Goal: Task Accomplishment & Management: Manage account settings

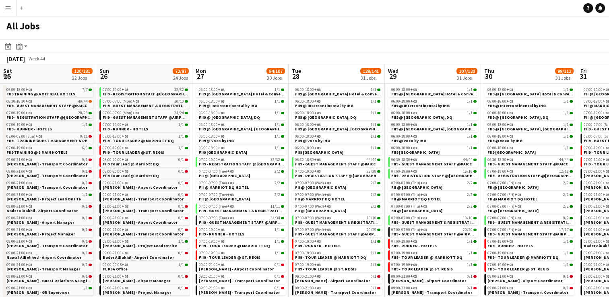
scroll to position [0, 213]
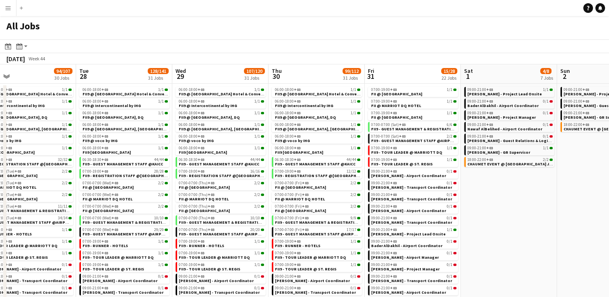
click at [10, 10] on app-icon "Menu" at bounding box center [8, 8] width 6 height 6
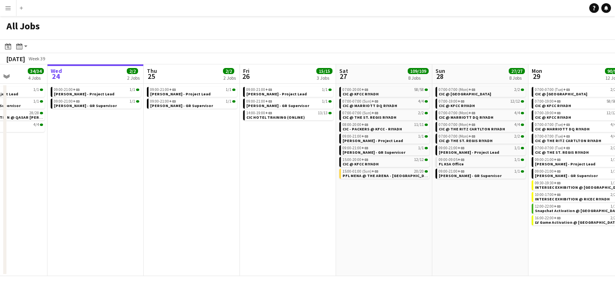
drag, startPoint x: 237, startPoint y: 146, endPoint x: 205, endPoint y: 144, distance: 31.5
click at [205, 144] on app-calendar-viewport "Sun 21 29/29 2 Jobs Mon 22 30/30 3 Jobs Tue 23 34/34 4 Jobs Wed 24 2/2 2 Jobs T…" at bounding box center [307, 170] width 615 height 212
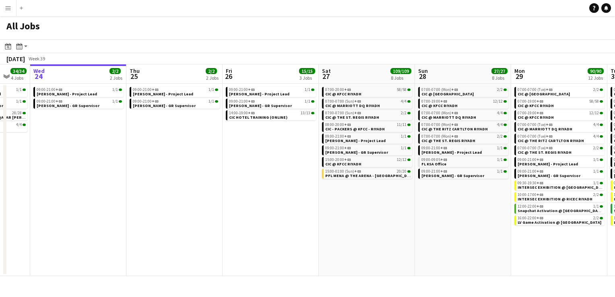
scroll to position [0, 258]
drag, startPoint x: 256, startPoint y: 150, endPoint x: 239, endPoint y: 150, distance: 16.9
click at [239, 150] on app-calendar-viewport "Sun 21 29/29 2 Jobs Mon 22 30/30 3 Jobs Tue 23 34/34 4 Jobs Wed 24 2/2 2 Jobs T…" at bounding box center [307, 170] width 615 height 212
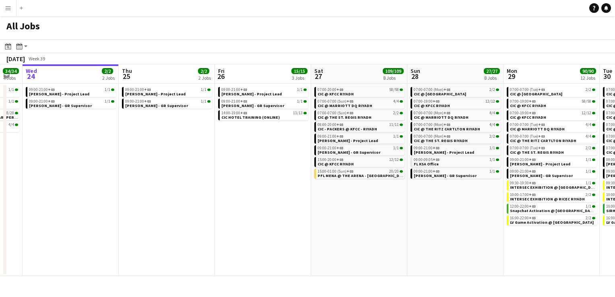
scroll to position [0, 265]
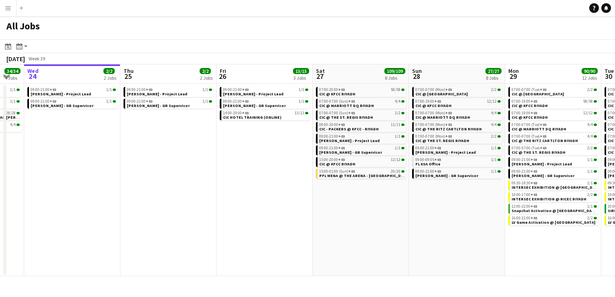
drag, startPoint x: 266, startPoint y: 144, endPoint x: 259, endPoint y: 145, distance: 6.5
click at [259, 145] on app-calendar-viewport "Sun 21 29/29 2 Jobs Mon 22 30/30 3 Jobs Tue 23 34/34 4 Jobs Wed 24 2/2 2 Jobs T…" at bounding box center [307, 170] width 615 height 212
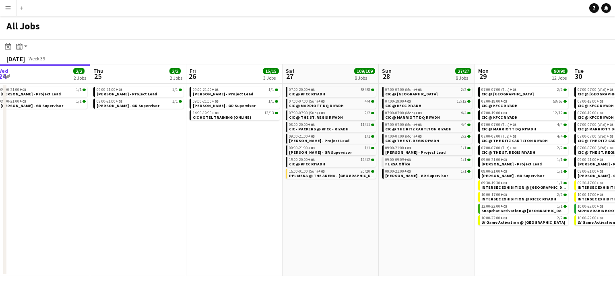
drag, startPoint x: 263, startPoint y: 149, endPoint x: 240, endPoint y: 149, distance: 23.0
click at [240, 149] on app-calendar-viewport "Sun 21 29/29 2 Jobs Mon 22 30/30 3 Jobs Tue 23 34/34 4 Jobs Wed 24 2/2 2 Jobs T…" at bounding box center [307, 170] width 615 height 212
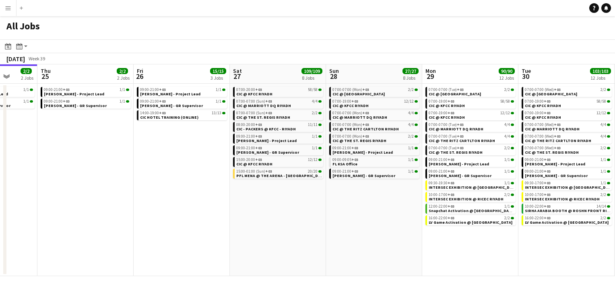
drag, startPoint x: 348, startPoint y: 204, endPoint x: 329, endPoint y: 204, distance: 18.5
click at [329, 204] on app-calendar-viewport "Sun 21 29/29 2 Jobs Mon 22 30/30 3 Jobs Tue 23 34/34 4 Jobs Wed 24 2/2 2 Jobs T…" at bounding box center [307, 170] width 615 height 212
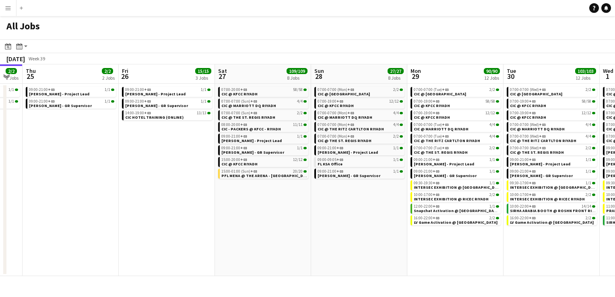
scroll to position [0, 289]
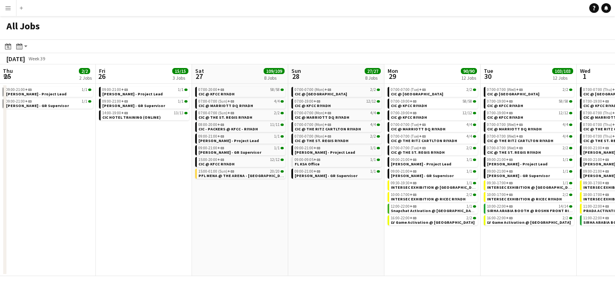
drag, startPoint x: 346, startPoint y: 201, endPoint x: 317, endPoint y: 201, distance: 29.4
click at [317, 201] on app-calendar-viewport "Mon 22 30/30 3 Jobs Tue 23 34/34 4 Jobs Wed 24 2/2 2 Jobs Thu 25 2/2 2 Jobs Fri…" at bounding box center [307, 170] width 615 height 212
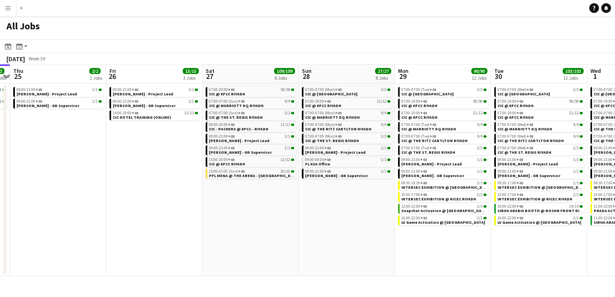
scroll to position [0, 276]
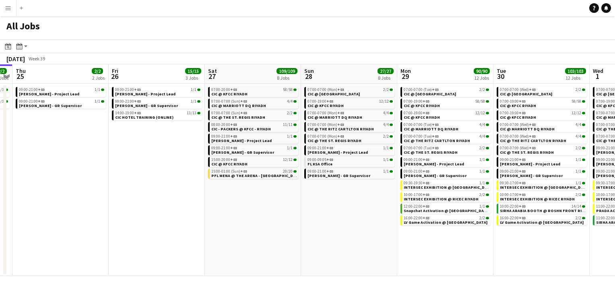
drag, startPoint x: 265, startPoint y: 196, endPoint x: 277, endPoint y: 197, distance: 12.9
click at [277, 197] on app-calendar-viewport "Mon 22 30/30 3 Jobs Tue 23 34/34 4 Jobs Wed 24 2/2 2 Jobs Thu 25 2/2 2 Jobs Fri…" at bounding box center [307, 170] width 615 height 212
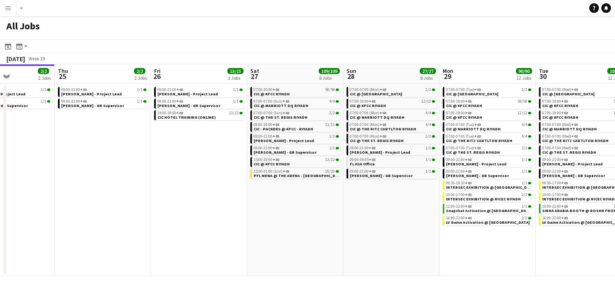
drag, startPoint x: 201, startPoint y: 189, endPoint x: 243, endPoint y: 192, distance: 42.4
click at [243, 192] on app-calendar-viewport "Mon 22 30/30 3 Jobs Tue 23 34/34 4 Jobs Wed 24 2/2 2 Jobs Thu 25 2/2 2 Jobs Fri…" at bounding box center [307, 170] width 615 height 212
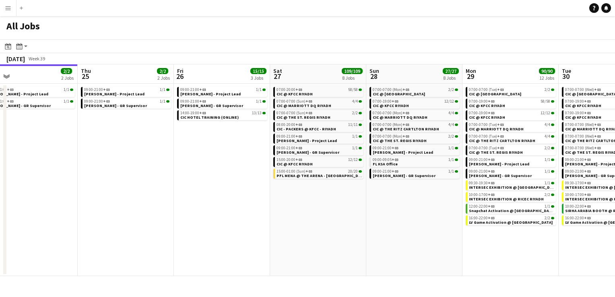
drag, startPoint x: 180, startPoint y: 181, endPoint x: 203, endPoint y: 182, distance: 22.6
click at [203, 182] on app-calendar-viewport "Mon 22 30/30 3 Jobs Tue 23 34/34 4 Jobs Wed 24 2/2 2 Jobs Thu 25 2/2 2 Jobs Fri…" at bounding box center [307, 170] width 615 height 212
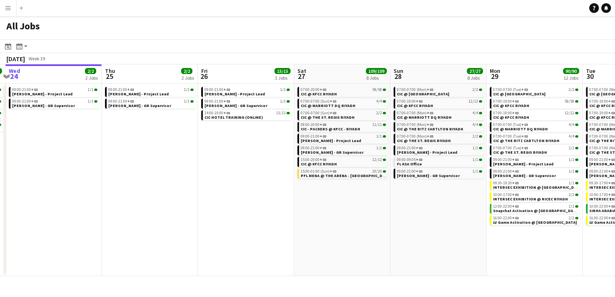
scroll to position [0, 179]
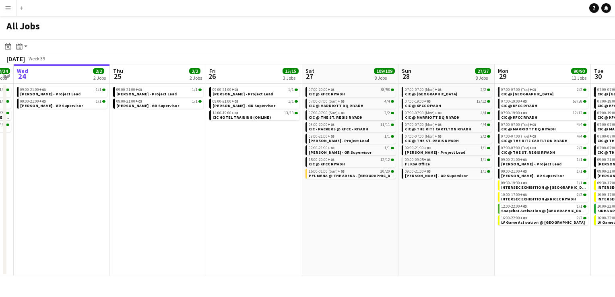
drag, startPoint x: 157, startPoint y: 175, endPoint x: 190, endPoint y: 175, distance: 32.2
click at [190, 175] on app-calendar-viewport "Mon 22 30/30 3 Jobs Tue 23 34/34 4 Jobs Wed 24 2/2 2 Jobs Thu 25 2/2 2 Jobs Fri…" at bounding box center [307, 170] width 615 height 212
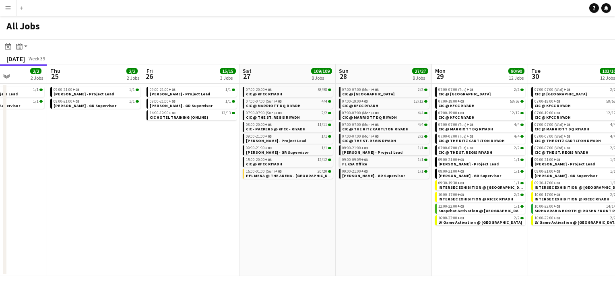
drag, startPoint x: 362, startPoint y: 209, endPoint x: 330, endPoint y: 201, distance: 33.2
click at [330, 201] on app-calendar-viewport "Mon 22 30/30 3 Jobs Tue 23 34/34 4 Jobs Wed 24 2/2 2 Jobs Thu 25 2/2 2 Jobs Fri…" at bounding box center [307, 170] width 615 height 212
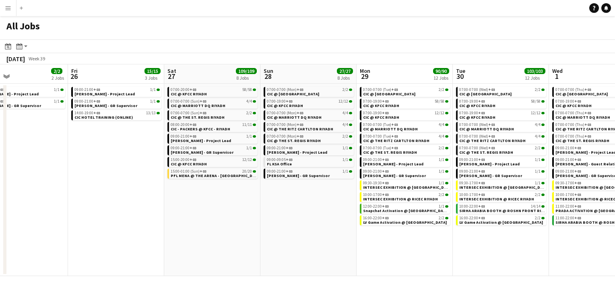
drag, startPoint x: 361, startPoint y: 201, endPoint x: 297, endPoint y: 184, distance: 66.7
click at [297, 184] on app-calendar-viewport "Mon 22 30/30 3 Jobs Tue 23 34/34 4 Jobs Wed 24 2/2 2 Jobs Thu 25 2/2 2 Jobs Fri…" at bounding box center [307, 170] width 615 height 212
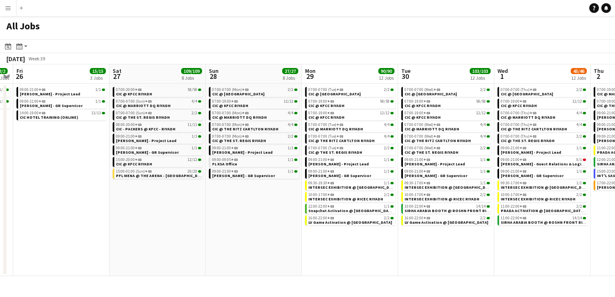
scroll to position [0, 373]
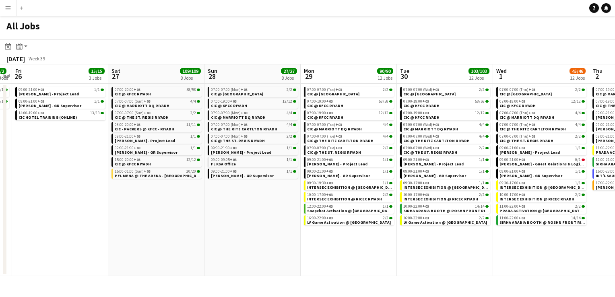
drag, startPoint x: 402, startPoint y: 246, endPoint x: 374, endPoint y: 242, distance: 28.0
click at [374, 242] on app-calendar-viewport "Mon 22 30/30 3 Jobs Tue 23 34/34 4 Jobs Wed 24 2/2 2 Jobs Thu 25 2/2 2 Jobs Fri…" at bounding box center [307, 170] width 615 height 212
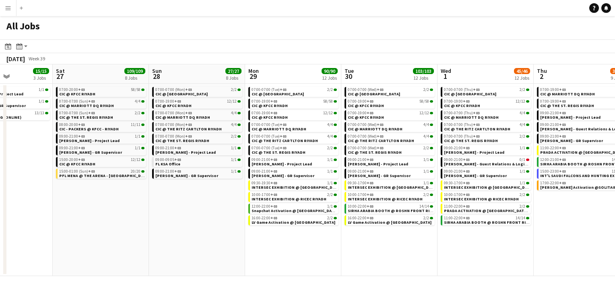
scroll to position [0, 233]
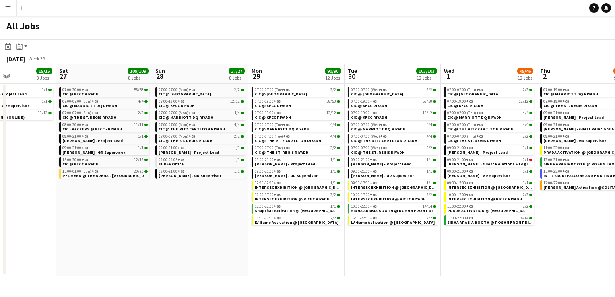
drag, startPoint x: 397, startPoint y: 254, endPoint x: 378, endPoint y: 249, distance: 19.1
click at [378, 249] on app-calendar-viewport "Wed 24 2/2 2 Jobs Thu 25 2/2 2 Jobs Fri 26 15/15 3 Jobs Sat 27 109/109 8 Jobs S…" at bounding box center [307, 170] width 615 height 212
click at [93, 176] on span "PFL MENA @ THE ARENA - RIYADH" at bounding box center [107, 175] width 90 height 5
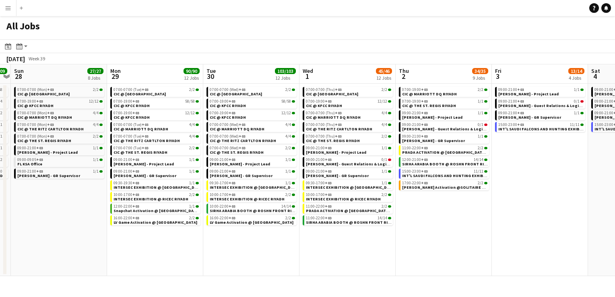
drag, startPoint x: 361, startPoint y: 249, endPoint x: 227, endPoint y: 248, distance: 134.1
click at [227, 248] on app-calendar-viewport "Wed 24 2/2 2 Jobs Thu 25 2/2 2 Jobs Fri 26 15/15 3 Jobs Sat 27 109/109 8 Jobs S…" at bounding box center [307, 170] width 615 height 212
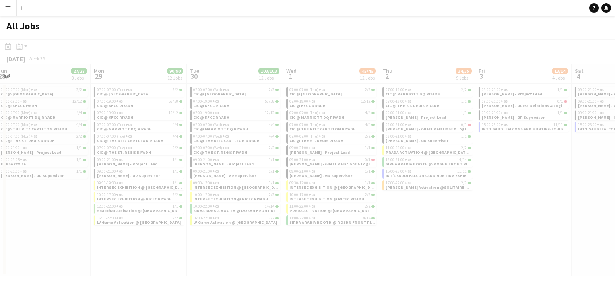
drag, startPoint x: 430, startPoint y: 234, endPoint x: 337, endPoint y: 238, distance: 92.3
click at [337, 238] on app-all-jobs "All Jobs Date picker SEP 2025 SEP 2025 Monday M Tuesday T Wednesday W Thursday …" at bounding box center [307, 146] width 615 height 260
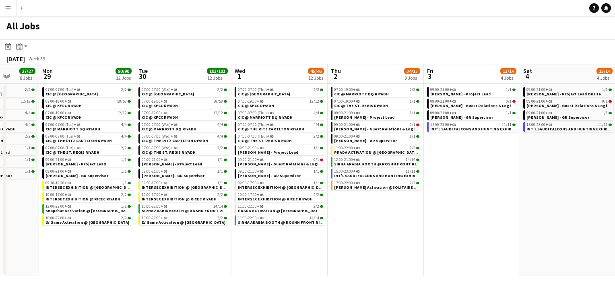
drag, startPoint x: 466, startPoint y: 244, endPoint x: 438, endPoint y: 245, distance: 28.2
click at [438, 245] on app-calendar-viewport "Fri 26 15/15 3 Jobs Sat 27 109/109 8 Jobs Sun 28 27/27 8 Jobs Mon 29 90/90 12 J…" at bounding box center [307, 170] width 615 height 212
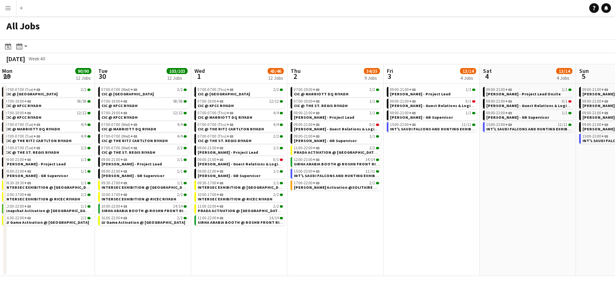
drag, startPoint x: 470, startPoint y: 234, endPoint x: 430, endPoint y: 236, distance: 39.9
click at [430, 236] on app-calendar-viewport "Fri 26 15/15 3 Jobs Sat 27 109/109 8 Jobs Sun 28 27/27 8 Jobs Mon 29 90/90 12 J…" at bounding box center [307, 170] width 615 height 212
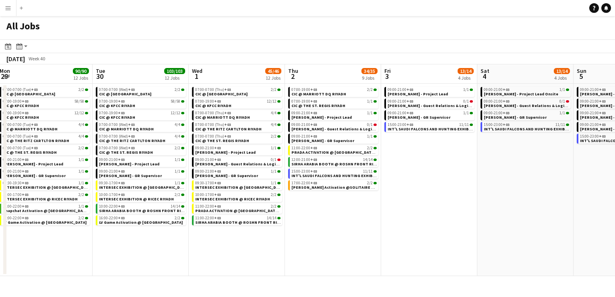
click at [428, 237] on app-calendar-viewport "Fri 26 15/15 3 Jobs Sat 27 109/109 8 Jobs Sun 28 27/27 8 Jobs Mon 29 90/90 12 J…" at bounding box center [307, 170] width 615 height 212
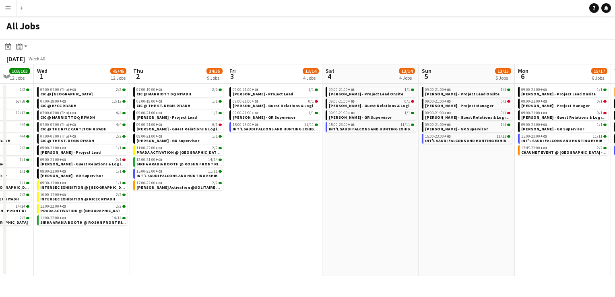
drag, startPoint x: 449, startPoint y: 172, endPoint x: 308, endPoint y: 186, distance: 141.6
click at [301, 188] on app-calendar-viewport "Sat 27 109/109 8 Jobs Sun 28 27/27 8 Jobs Mon 29 90/90 12 Jobs Tue 30 103/103 1…" at bounding box center [307, 170] width 615 height 212
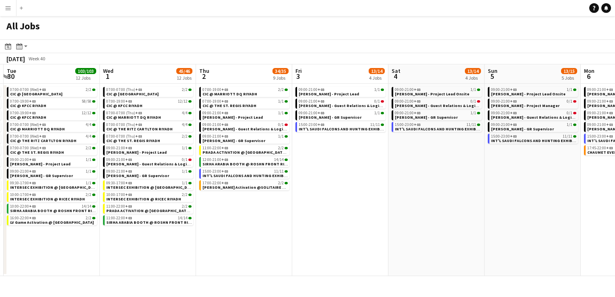
drag, startPoint x: 441, startPoint y: 173, endPoint x: 315, endPoint y: 172, distance: 126.0
click at [315, 172] on app-calendar-viewport "Sat 27 109/109 8 Jobs Sun 28 27/27 8 Jobs Mon 29 90/90 12 Jobs Tue 30 103/103 1…" at bounding box center [307, 170] width 615 height 212
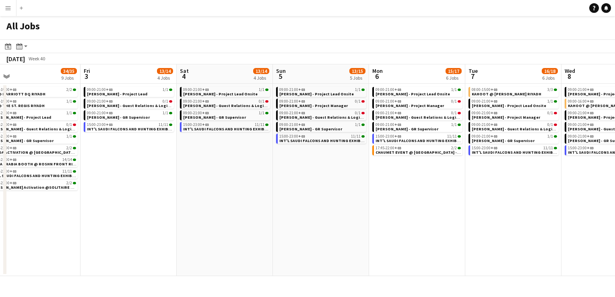
scroll to position [0, 364]
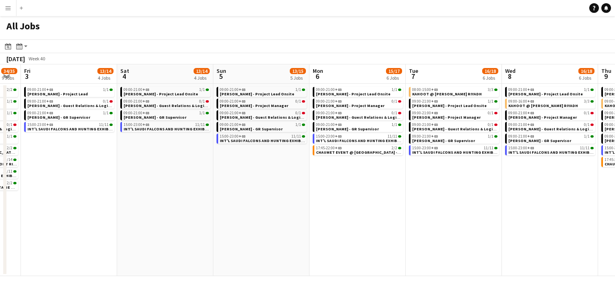
drag, startPoint x: 433, startPoint y: 194, endPoint x: 354, endPoint y: 194, distance: 78.5
click at [354, 194] on app-calendar-viewport "Mon 29 90/90 12 Jobs Tue 30 103/103 12 Jobs Wed 1 45/46 12 Jobs Thu 2 34/35 9 J…" at bounding box center [307, 170] width 615 height 212
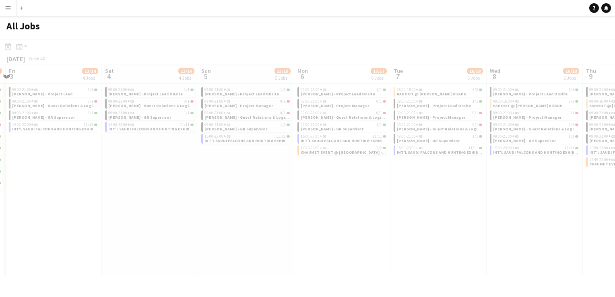
drag, startPoint x: 404, startPoint y: 196, endPoint x: 369, endPoint y: 194, distance: 34.7
click at [369, 194] on app-all-jobs "All Jobs Date picker SEP 2025 SEP 2025 Monday M Tuesday T Wednesday W Thursday …" at bounding box center [307, 146] width 615 height 260
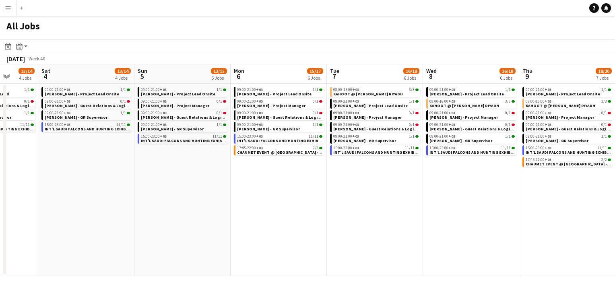
scroll to position [0, 354]
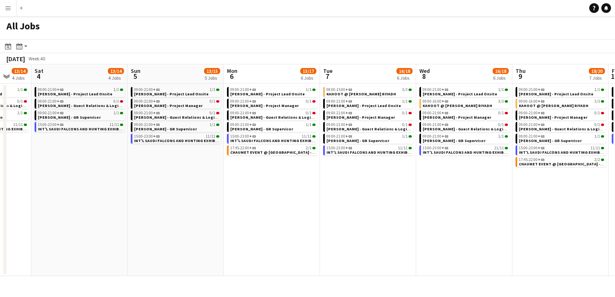
drag, startPoint x: 397, startPoint y: 192, endPoint x: 341, endPoint y: 194, distance: 56.4
click at [341, 194] on app-calendar-viewport "Tue 30 103/103 12 Jobs Wed 1 45/46 12 Jobs Thu 2 34/35 9 Jobs Fri 3 13/14 4 Job…" at bounding box center [307, 170] width 615 height 212
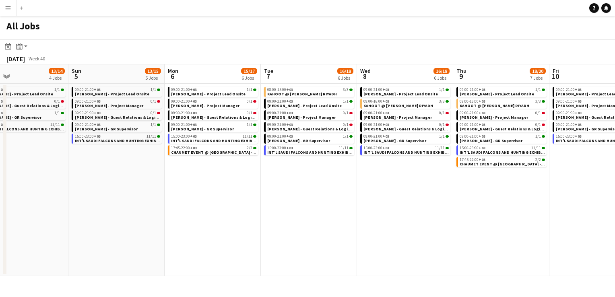
drag, startPoint x: 375, startPoint y: 196, endPoint x: 360, endPoint y: 196, distance: 15.3
click at [360, 196] on app-calendar-viewport "Thu 2 34/35 9 Jobs Fri 3 13/14 4 Jobs Sat 4 13/14 4 Jobs Sun 5 13/15 5 Jobs Mon…" at bounding box center [307, 170] width 615 height 212
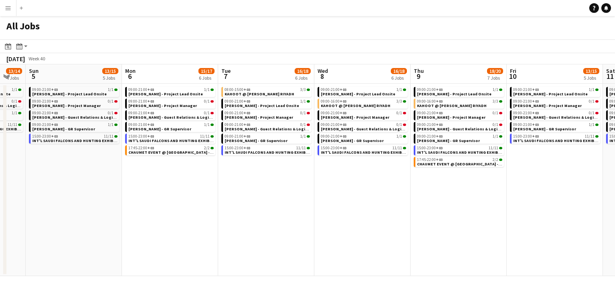
drag, startPoint x: 372, startPoint y: 203, endPoint x: 367, endPoint y: 203, distance: 4.9
click at [367, 203] on app-calendar-viewport "Thu 2 34/35 9 Jobs Fri 3 13/14 4 Jobs Sat 4 13/14 4 Jobs Sun 5 13/15 5 Jobs Mon…" at bounding box center [307, 170] width 615 height 212
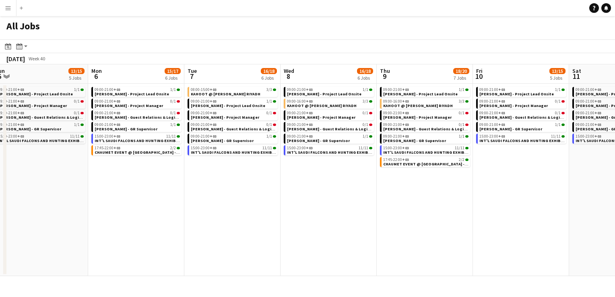
scroll to position [0, 299]
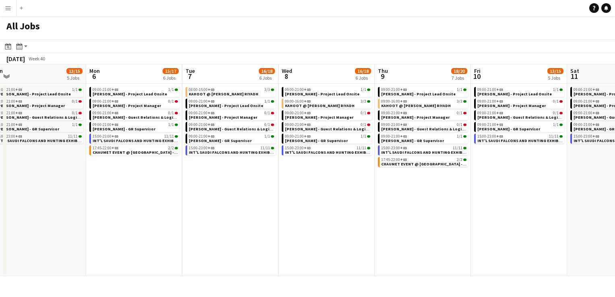
drag, startPoint x: 381, startPoint y: 205, endPoint x: 352, endPoint y: 205, distance: 29.0
click at [352, 205] on app-calendar-viewport "Thu 2 34/35 9 Jobs Fri 3 13/14 4 Jobs Sat 4 13/14 4 Jobs Sun 5 13/15 5 Jobs Mon…" at bounding box center [307, 170] width 615 height 212
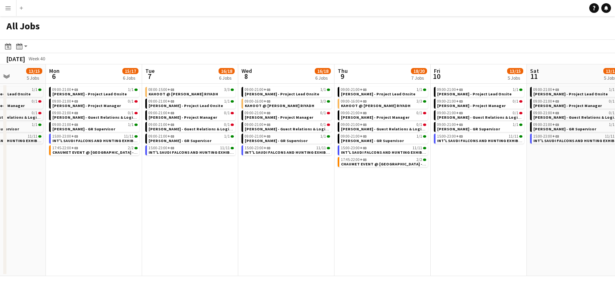
scroll to position [0, 340]
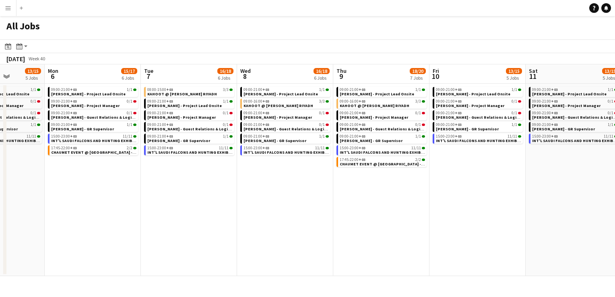
drag, startPoint x: 370, startPoint y: 202, endPoint x: 337, endPoint y: 203, distance: 33.8
click at [337, 203] on app-calendar-viewport "Thu 2 34/35 9 Jobs Fri 3 13/14 4 Jobs Sat 4 13/14 4 Jobs Sun 5 13/15 5 Jobs Mon…" at bounding box center [307, 170] width 615 height 212
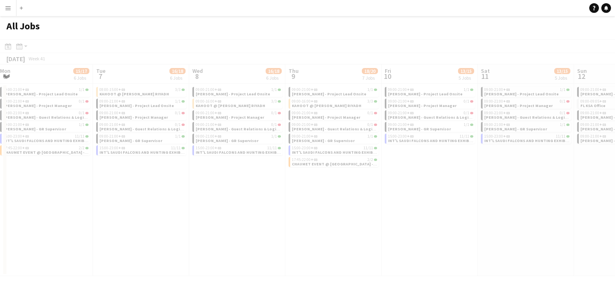
drag, startPoint x: 486, startPoint y: 211, endPoint x: 403, endPoint y: 208, distance: 83.8
click at [403, 208] on app-all-jobs "All Jobs Date picker SEP 2025 SEP 2025 Monday M Tuesday T Wednesday W Thursday …" at bounding box center [307, 146] width 615 height 260
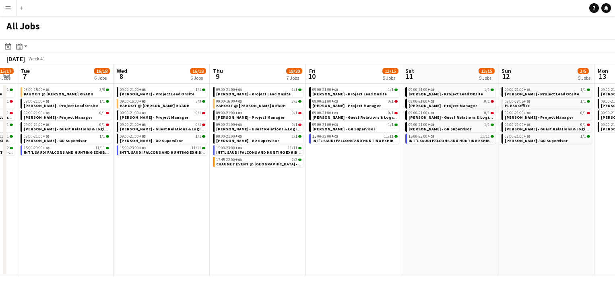
drag, startPoint x: 466, startPoint y: 204, endPoint x: 390, endPoint y: 202, distance: 75.7
click at [390, 202] on app-calendar-viewport "Sat 4 13/14 4 Jobs Sun 5 13/15 5 Jobs Mon 6 15/17 6 Jobs Tue 7 16/18 6 Jobs Wed…" at bounding box center [307, 170] width 615 height 212
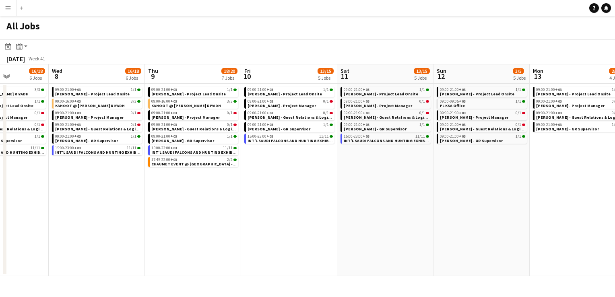
drag, startPoint x: 443, startPoint y: 201, endPoint x: 386, endPoint y: 201, distance: 56.4
click at [386, 201] on app-calendar-viewport "Sat 4 13/14 4 Jobs Sun 5 13/15 5 Jobs Mon 6 15/17 6 Jobs Tue 7 16/18 6 Jobs Wed…" at bounding box center [307, 170] width 615 height 212
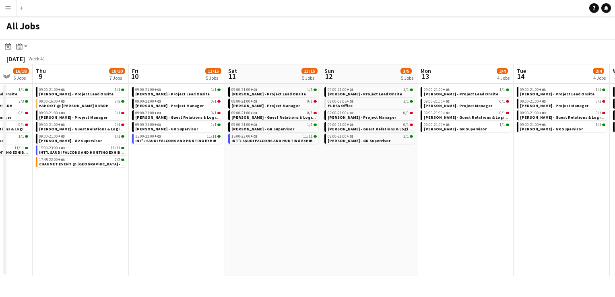
drag, startPoint x: 332, startPoint y: 207, endPoint x: 476, endPoint y: 215, distance: 144.4
click at [476, 215] on app-calendar-viewport "Sun 5 13/15 5 Jobs Mon 6 15/17 6 Jobs Tue 7 16/18 6 Jobs Wed 8 16/18 6 Jobs Thu…" at bounding box center [307, 170] width 615 height 212
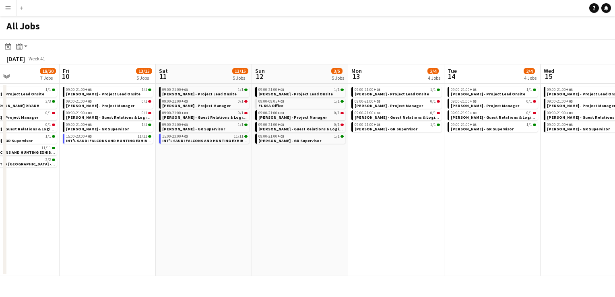
drag, startPoint x: 458, startPoint y: 201, endPoint x: 427, endPoint y: 202, distance: 31.0
click at [427, 202] on app-calendar-viewport "Mon 6 15/17 6 Jobs Tue 7 16/18 6 Jobs Wed 8 16/18 6 Jobs Thu 9 18/20 7 Jobs Fri…" at bounding box center [307, 170] width 615 height 212
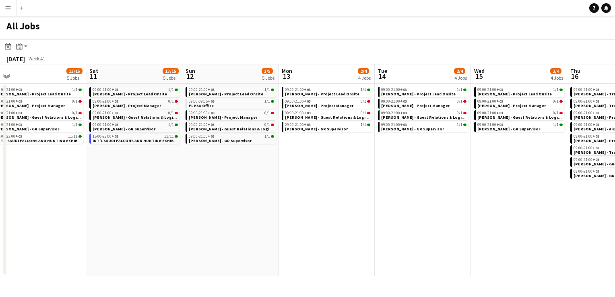
drag, startPoint x: 479, startPoint y: 193, endPoint x: 419, endPoint y: 194, distance: 60.4
click at [418, 194] on app-calendar-viewport "Tue 7 16/18 6 Jobs Wed 8 16/18 6 Jobs Thu 9 18/20 7 Jobs Fri 10 13/15 5 Jobs Sa…" at bounding box center [307, 170] width 615 height 212
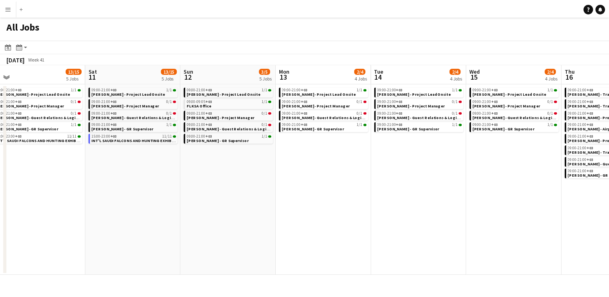
scroll to position [0, 284]
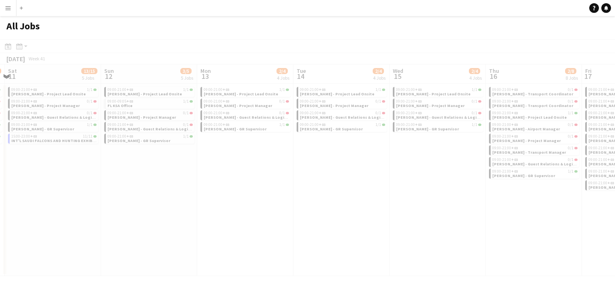
drag, startPoint x: 478, startPoint y: 190, endPoint x: 378, endPoint y: 189, distance: 100.7
click at [378, 189] on app-all-jobs "All Jobs Date picker SEP 2025 SEP 2025 Monday M Tuesday T Wednesday W Thursday …" at bounding box center [307, 146] width 615 height 260
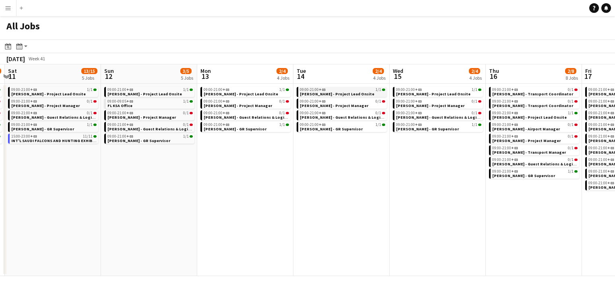
click at [327, 91] on div "09:00-21:00 +03 1/1" at bounding box center [342, 90] width 85 height 4
click at [4, 4] on button "Menu" at bounding box center [8, 8] width 16 height 16
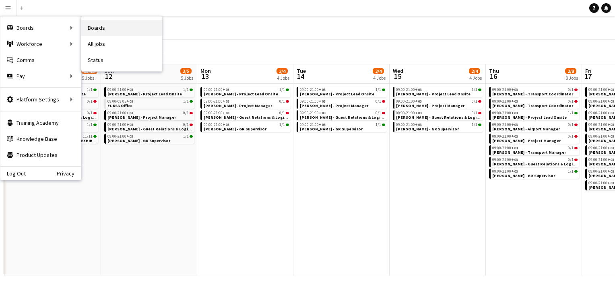
click at [101, 25] on link "Boards" at bounding box center [121, 28] width 81 height 16
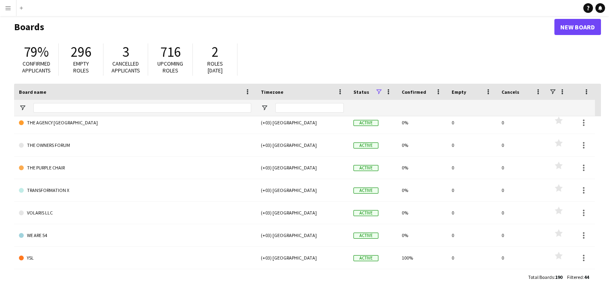
click at [6, 11] on app-icon "Menu" at bounding box center [8, 8] width 6 height 6
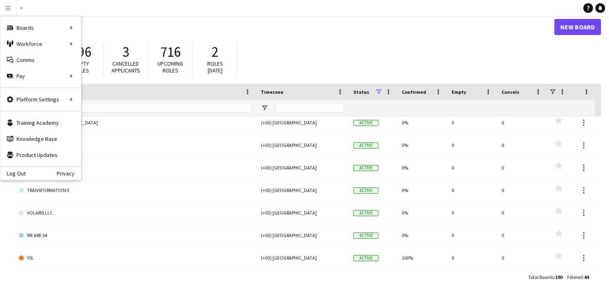
click at [428, 4] on app-navbar "Menu Boards Boards Boards All jobs Status Workforce Workforce My Workforce Recr…" at bounding box center [304, 8] width 609 height 16
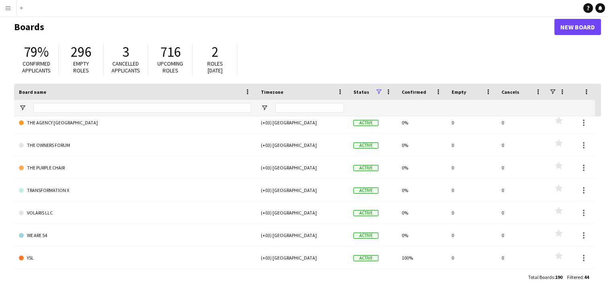
click at [10, 11] on app-icon "Menu" at bounding box center [8, 8] width 6 height 6
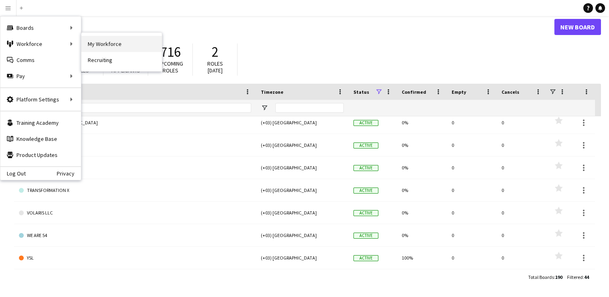
click at [112, 51] on link "My Workforce" at bounding box center [121, 44] width 81 height 16
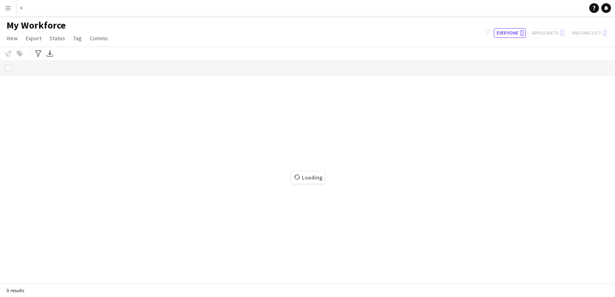
click at [8, 8] on app-icon "Menu" at bounding box center [8, 8] width 6 height 6
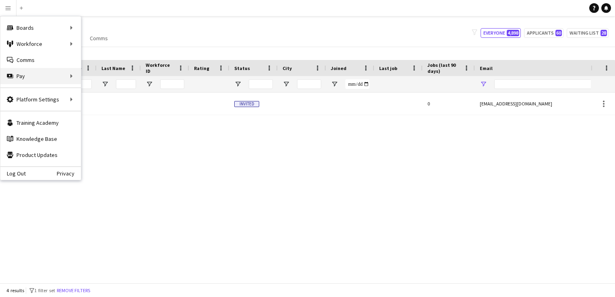
type input "****"
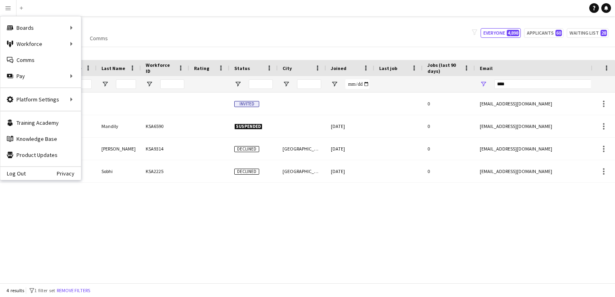
click at [145, 33] on div "My Workforce View Views Default view Basic Export View Full Name TAGS Test New …" at bounding box center [307, 32] width 615 height 27
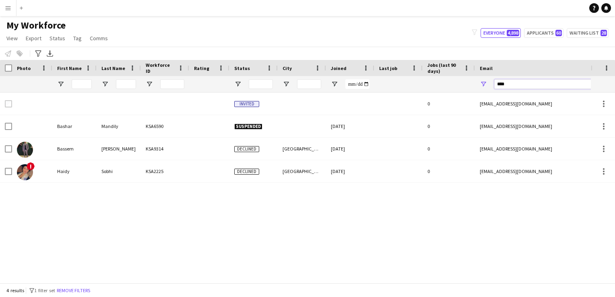
drag, startPoint x: 537, startPoint y: 81, endPoint x: 459, endPoint y: 88, distance: 77.6
click at [461, 88] on div at bounding box center [436, 84] width 873 height 16
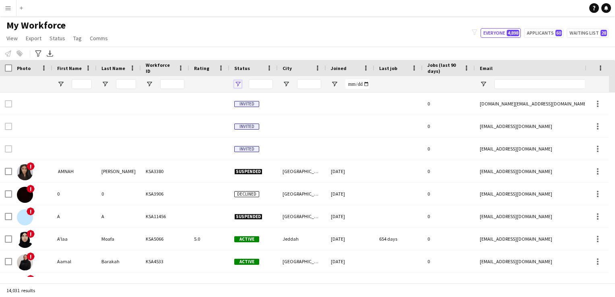
click at [236, 85] on span "Open Filter Menu" at bounding box center [237, 84] width 7 height 7
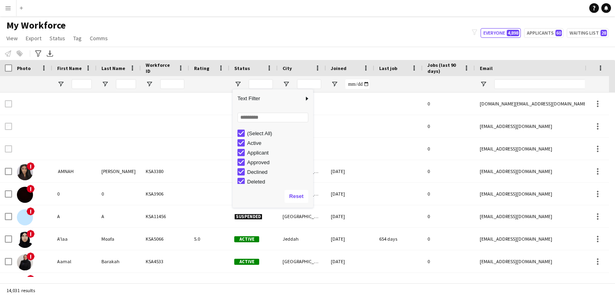
click at [259, 136] on div "(Select All)" at bounding box center [279, 133] width 64 height 6
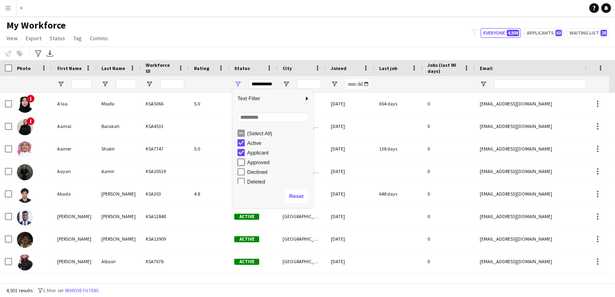
type input "**********"
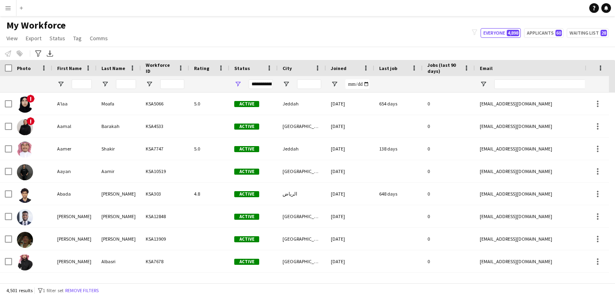
click at [5, 8] on app-icon "Menu" at bounding box center [8, 8] width 6 height 6
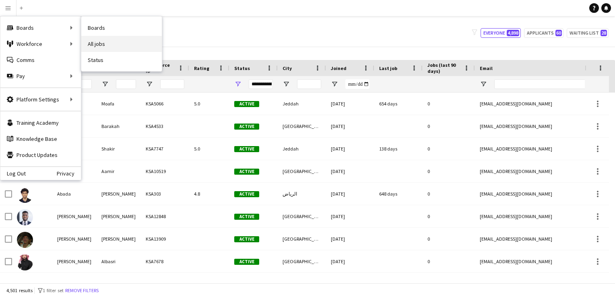
click at [98, 46] on link "All jobs" at bounding box center [121, 44] width 81 height 16
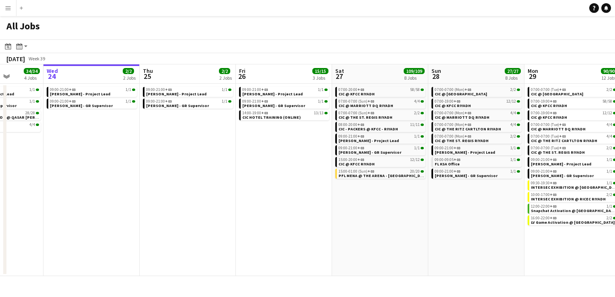
drag, startPoint x: 272, startPoint y: 171, endPoint x: 267, endPoint y: 171, distance: 4.8
click at [267, 171] on app-calendar-viewport "Sun 21 29/29 2 Jobs Mon 22 30/30 3 Jobs Tue 23 34/34 4 Jobs Wed 24 2/2 2 Jobs T…" at bounding box center [307, 170] width 615 height 212
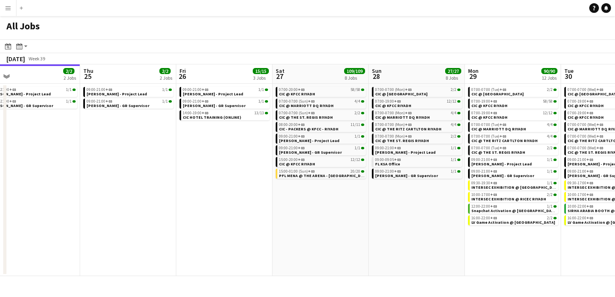
drag, startPoint x: 440, startPoint y: 220, endPoint x: 380, endPoint y: 225, distance: 59.8
click at [380, 225] on app-calendar-viewport "Sun 21 29/29 2 Jobs Mon 22 30/30 3 Jobs Tue 23 34/34 4 Jobs Wed 24 2/2 2 Jobs T…" at bounding box center [307, 170] width 615 height 212
click at [321, 93] on link "07:00-20:00 +03 58/58 CIC @ KFCC RIYADH" at bounding box center [321, 91] width 85 height 9
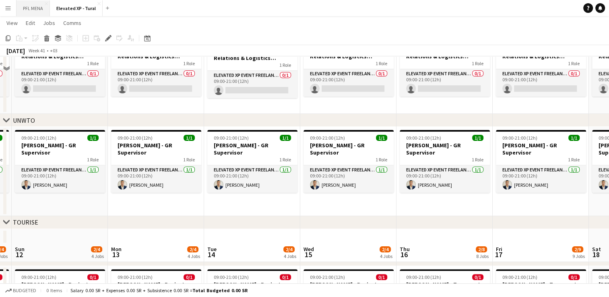
scroll to position [161, 0]
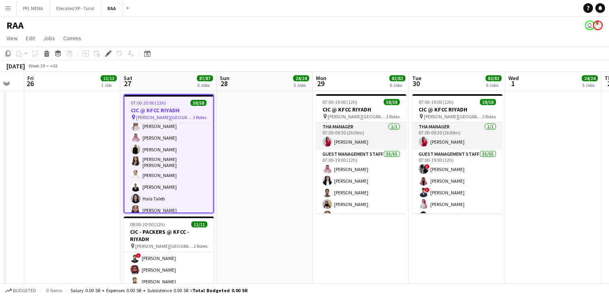
scroll to position [0, 363]
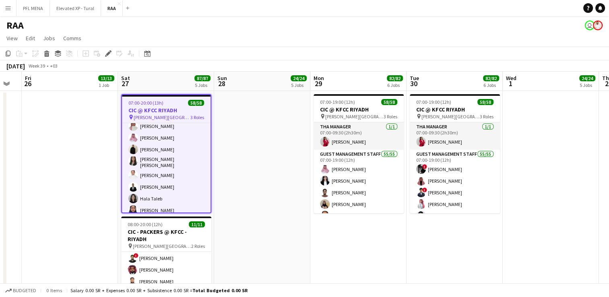
drag, startPoint x: 322, startPoint y: 168, endPoint x: 254, endPoint y: 166, distance: 68.5
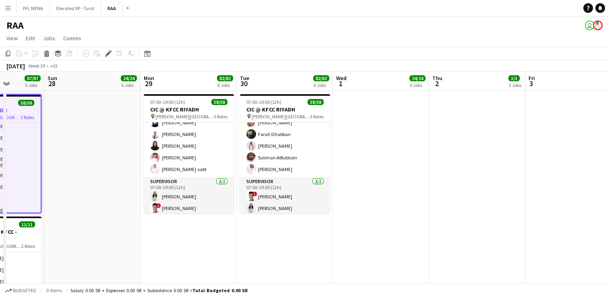
scroll to position [0, 231]
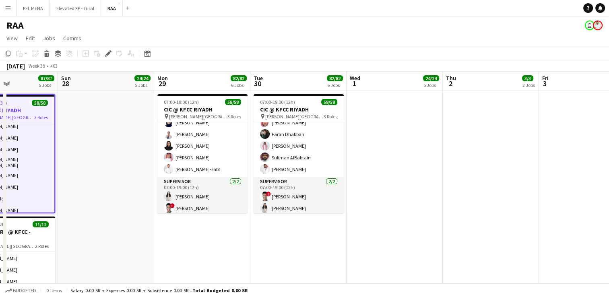
drag, startPoint x: 548, startPoint y: 210, endPoint x: 394, endPoint y: 209, distance: 154.2
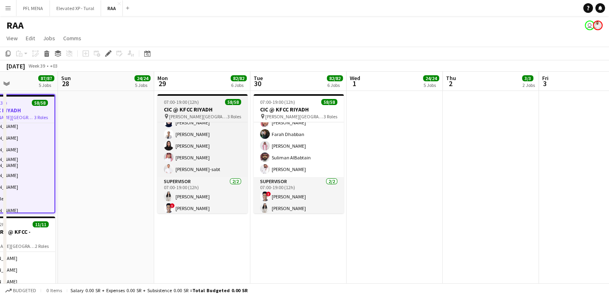
click at [185, 106] on app-job-card "07:00-19:00 (12h) 58/58 CIC @ KFCC RIYADH pin King Fahad Cultural Center 3 Role…" at bounding box center [202, 153] width 90 height 119
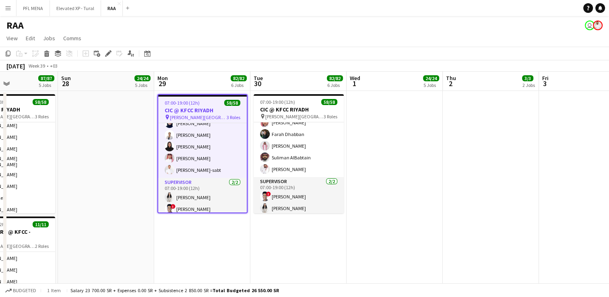
click at [461, 154] on app-date-cell at bounding box center [491, 221] width 96 height 261
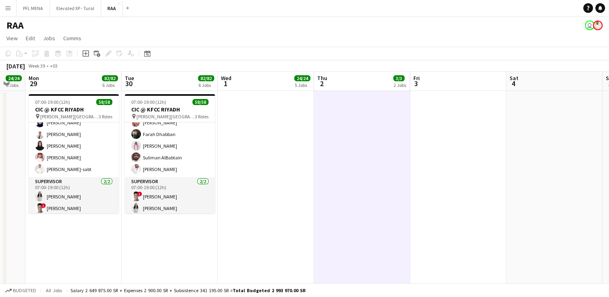
drag, startPoint x: 408, startPoint y: 153, endPoint x: 326, endPoint y: 151, distance: 81.8
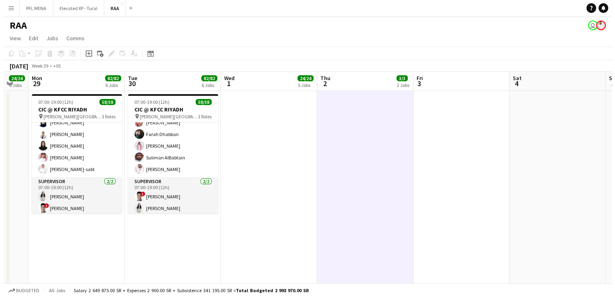
scroll to position [0, 371]
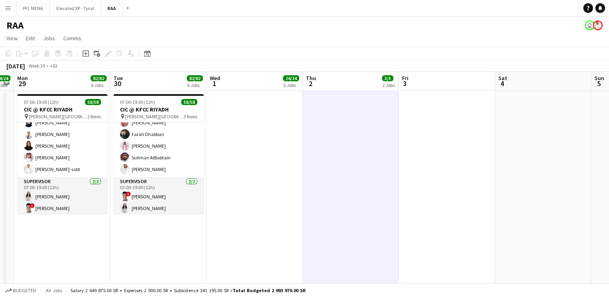
click at [598, 27] on app-user-avatar at bounding box center [598, 26] width 10 height 10
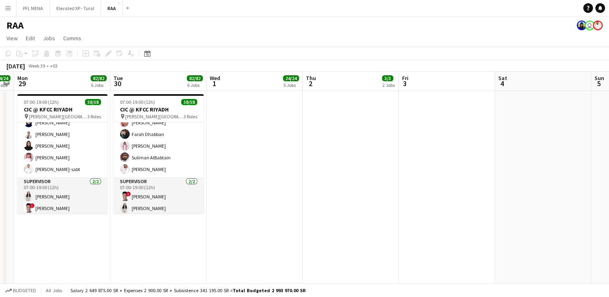
click at [7, 9] on app-icon "Menu" at bounding box center [8, 8] width 6 height 6
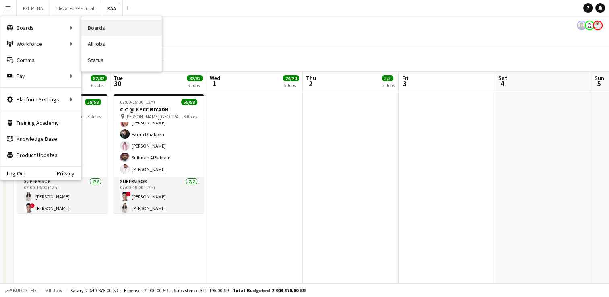
click at [92, 30] on link "Boards" at bounding box center [121, 28] width 81 height 16
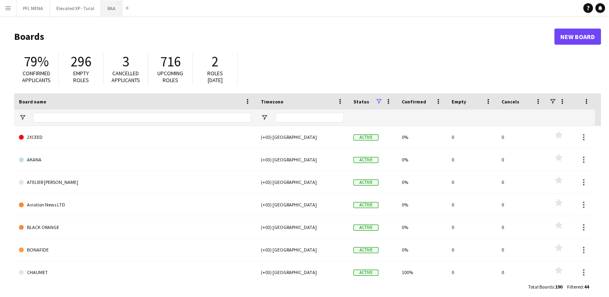
drag, startPoint x: 111, startPoint y: 4, endPoint x: 117, endPoint y: 1, distance: 6.8
click at [117, 1] on button "RAA Close" at bounding box center [111, 8] width 21 height 16
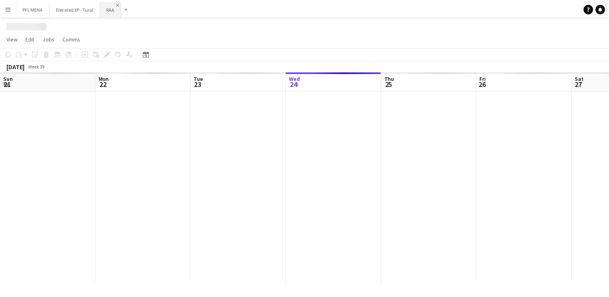
scroll to position [0, 192]
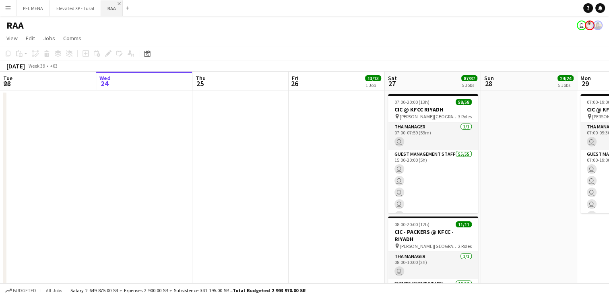
click at [118, 3] on app-icon "Close" at bounding box center [119, 3] width 3 height 3
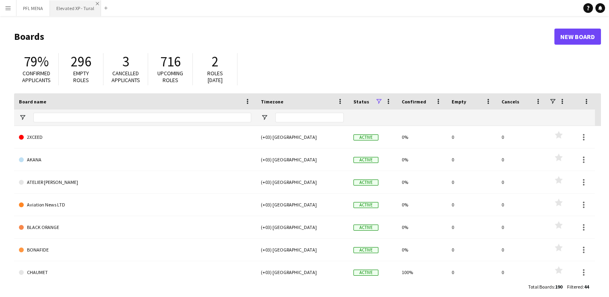
click at [97, 2] on app-icon "Close" at bounding box center [97, 3] width 3 height 3
click at [46, 2] on app-icon "Close" at bounding box center [46, 3] width 3 height 3
click at [11, 10] on app-icon "Menu" at bounding box center [8, 8] width 6 height 6
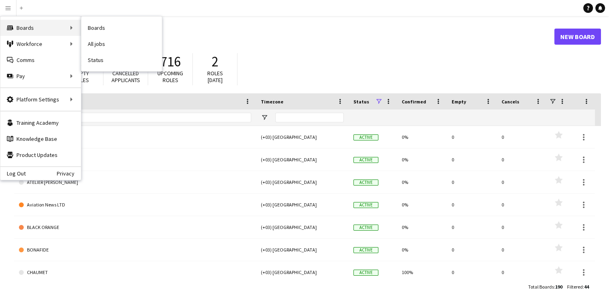
click at [23, 32] on div "Boards Boards" at bounding box center [40, 28] width 81 height 16
click at [51, 29] on div "Boards Boards" at bounding box center [40, 28] width 81 height 16
click at [91, 29] on link "Boards" at bounding box center [121, 28] width 81 height 16
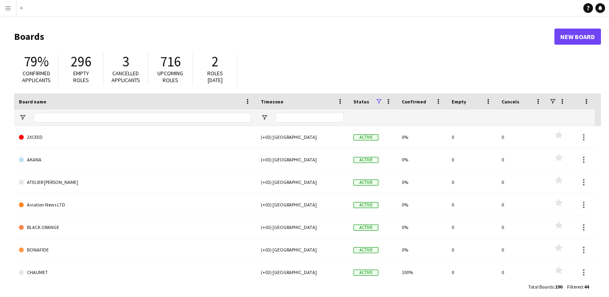
click at [6, 8] on app-icon "Menu" at bounding box center [8, 8] width 6 height 6
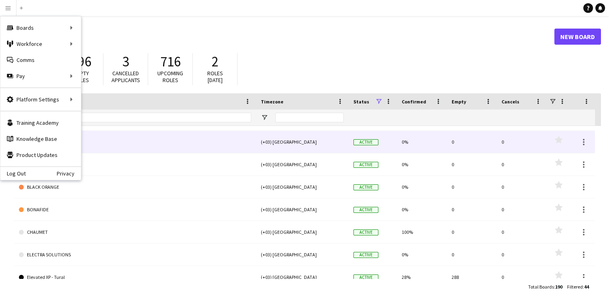
scroll to position [40, 0]
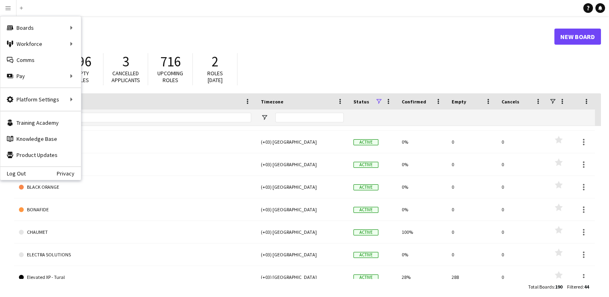
click at [298, 60] on div "79% Confirmed applicants 296 Empty roles 3 Cancelled applicants 716 Upcoming ro…" at bounding box center [307, 71] width 587 height 44
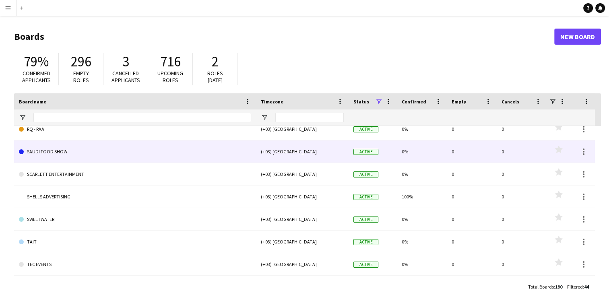
scroll to position [583, 0]
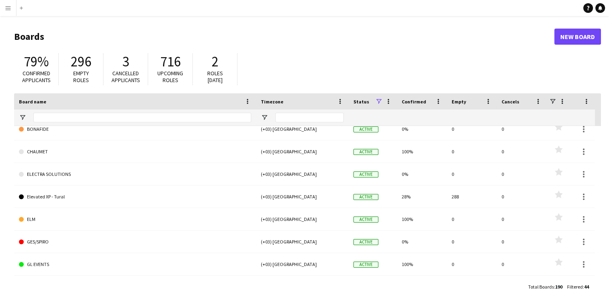
click at [5, 8] on app-icon "Menu" at bounding box center [8, 8] width 6 height 6
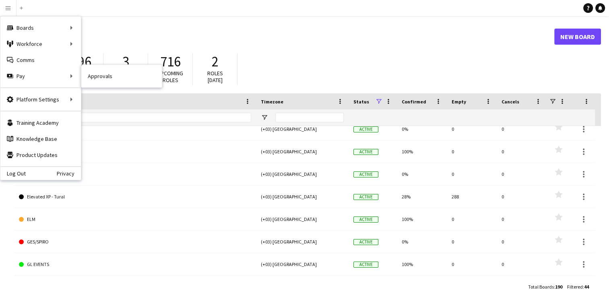
click at [92, 78] on link "Approvals" at bounding box center [121, 76] width 81 height 16
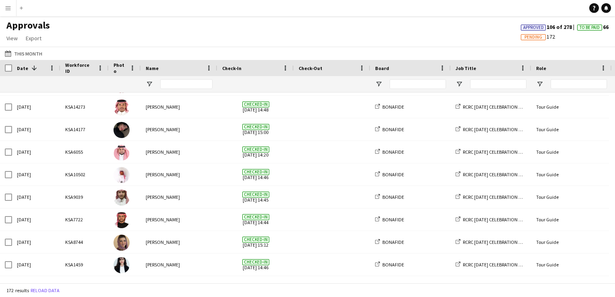
click at [6, 7] on app-icon "Menu" at bounding box center [8, 8] width 6 height 6
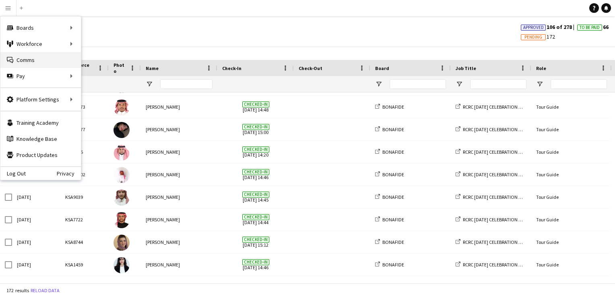
click at [35, 58] on link "Comms Comms" at bounding box center [40, 60] width 81 height 16
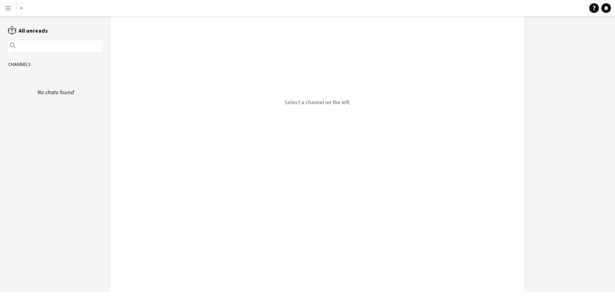
click at [6, 8] on app-icon "Menu" at bounding box center [8, 8] width 6 height 6
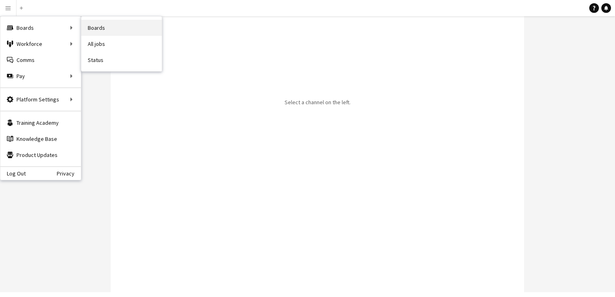
click at [90, 25] on link "Boards" at bounding box center [121, 28] width 81 height 16
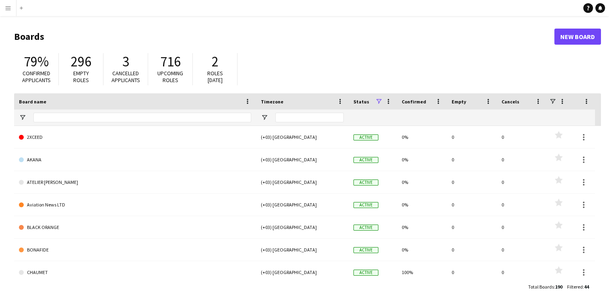
click at [10, 7] on app-icon "Menu" at bounding box center [8, 8] width 6 height 6
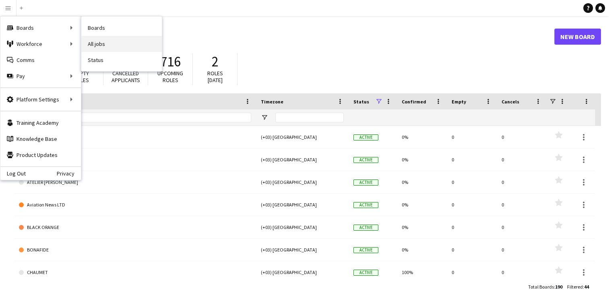
click at [98, 46] on link "All jobs" at bounding box center [121, 44] width 81 height 16
